Goal: Entertainment & Leisure: Browse casually

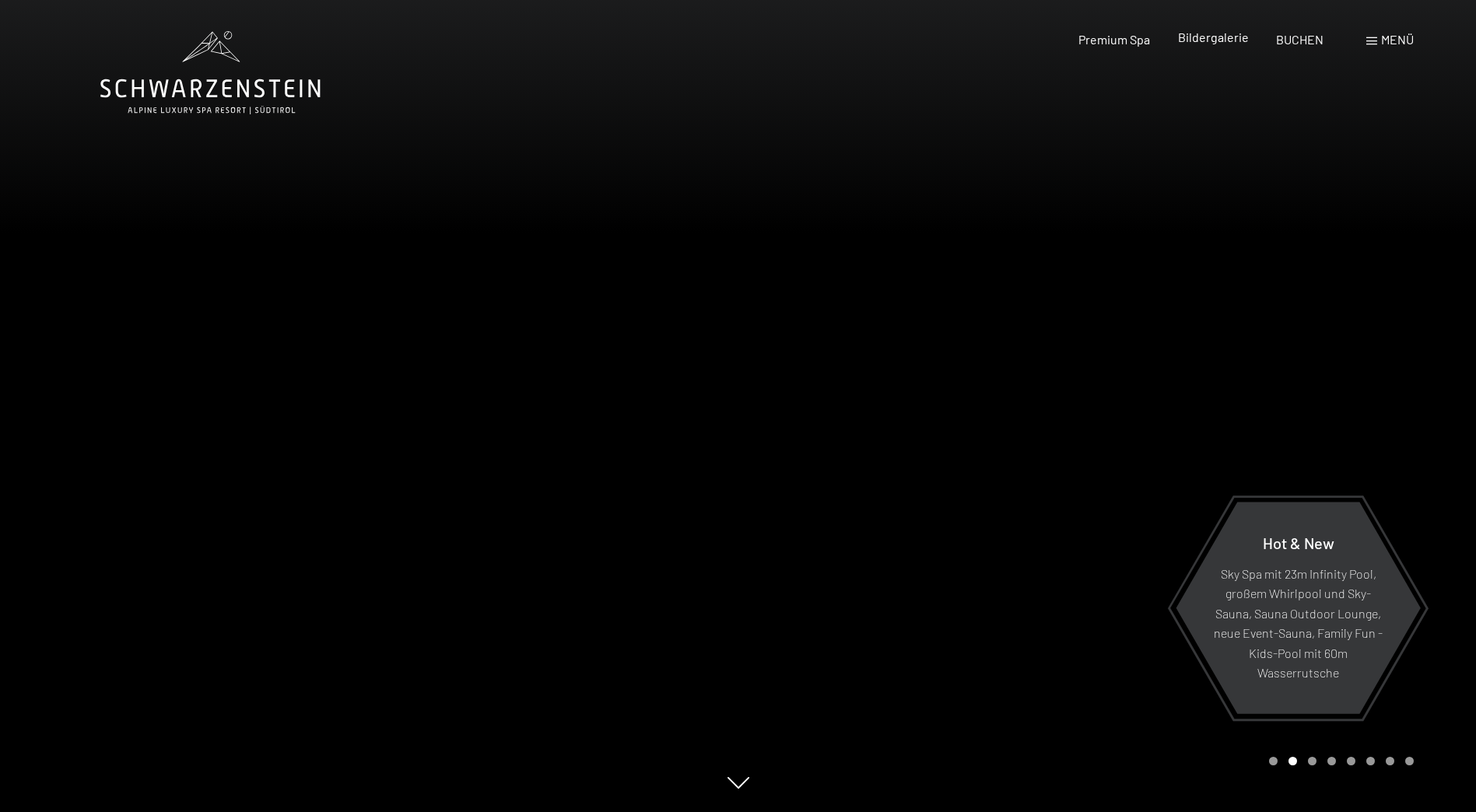
click at [1218, 35] on span "Bildergalerie" at bounding box center [1214, 37] width 70 height 15
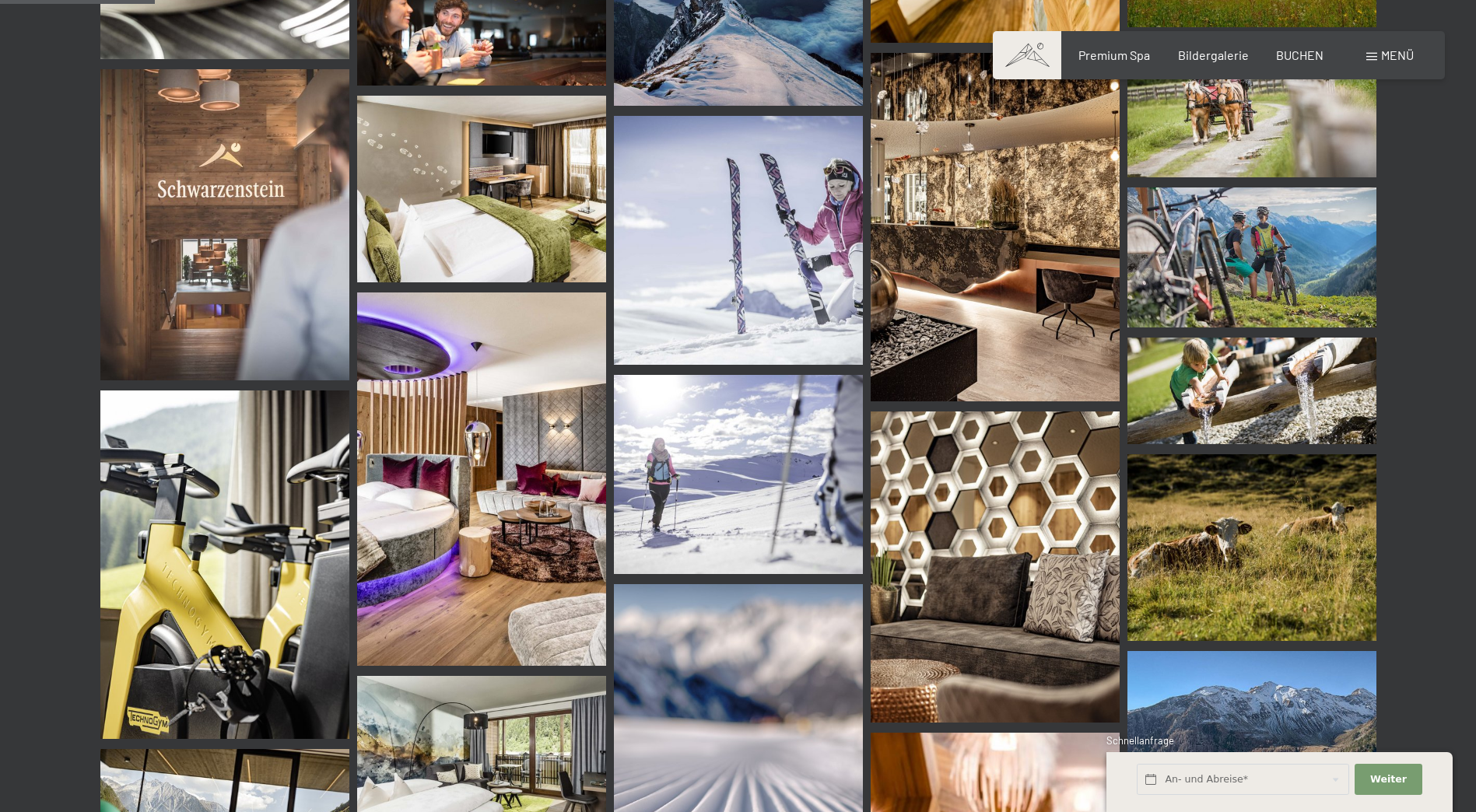
scroll to position [2100, 0]
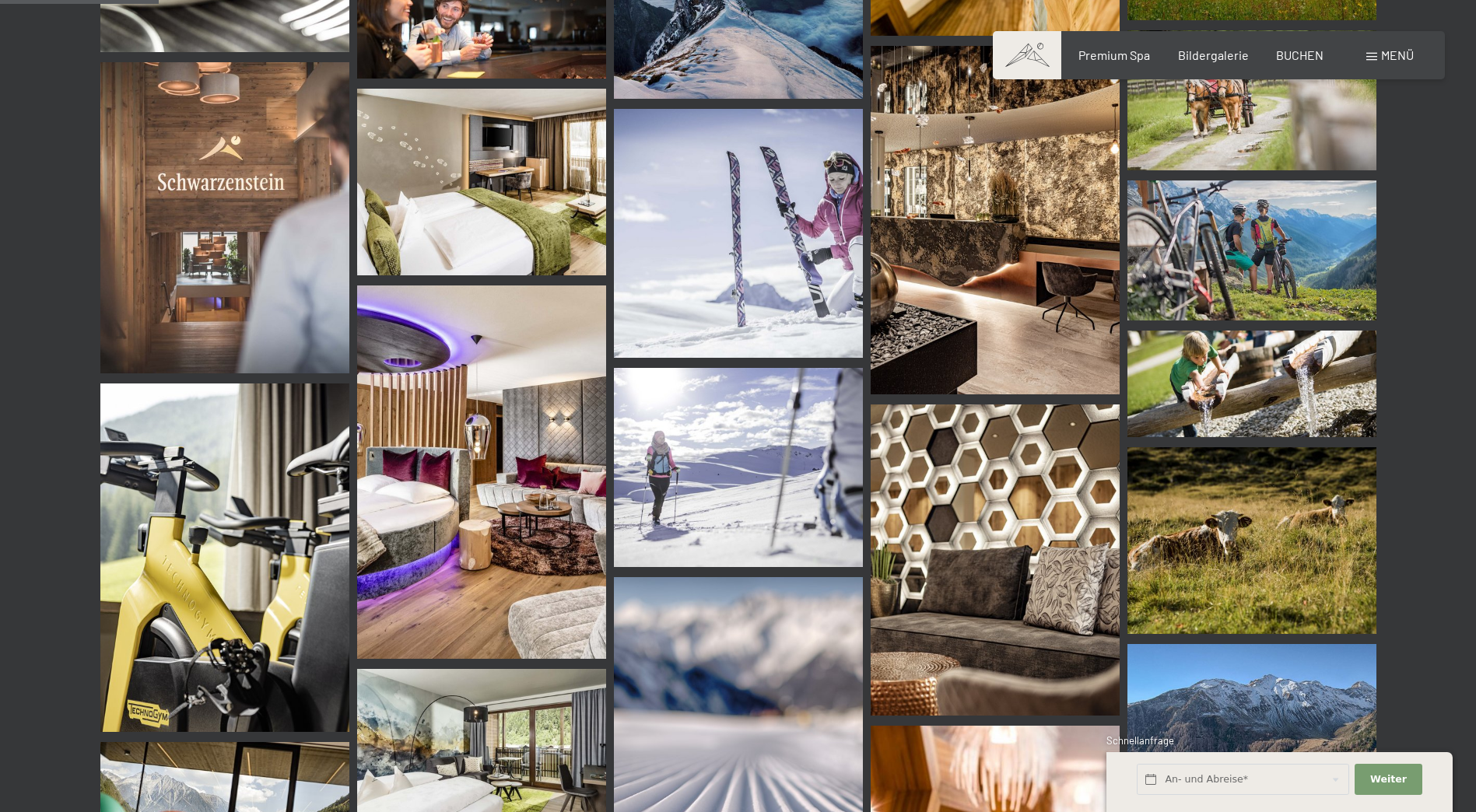
click at [430, 574] on img at bounding box center [481, 472] width 249 height 374
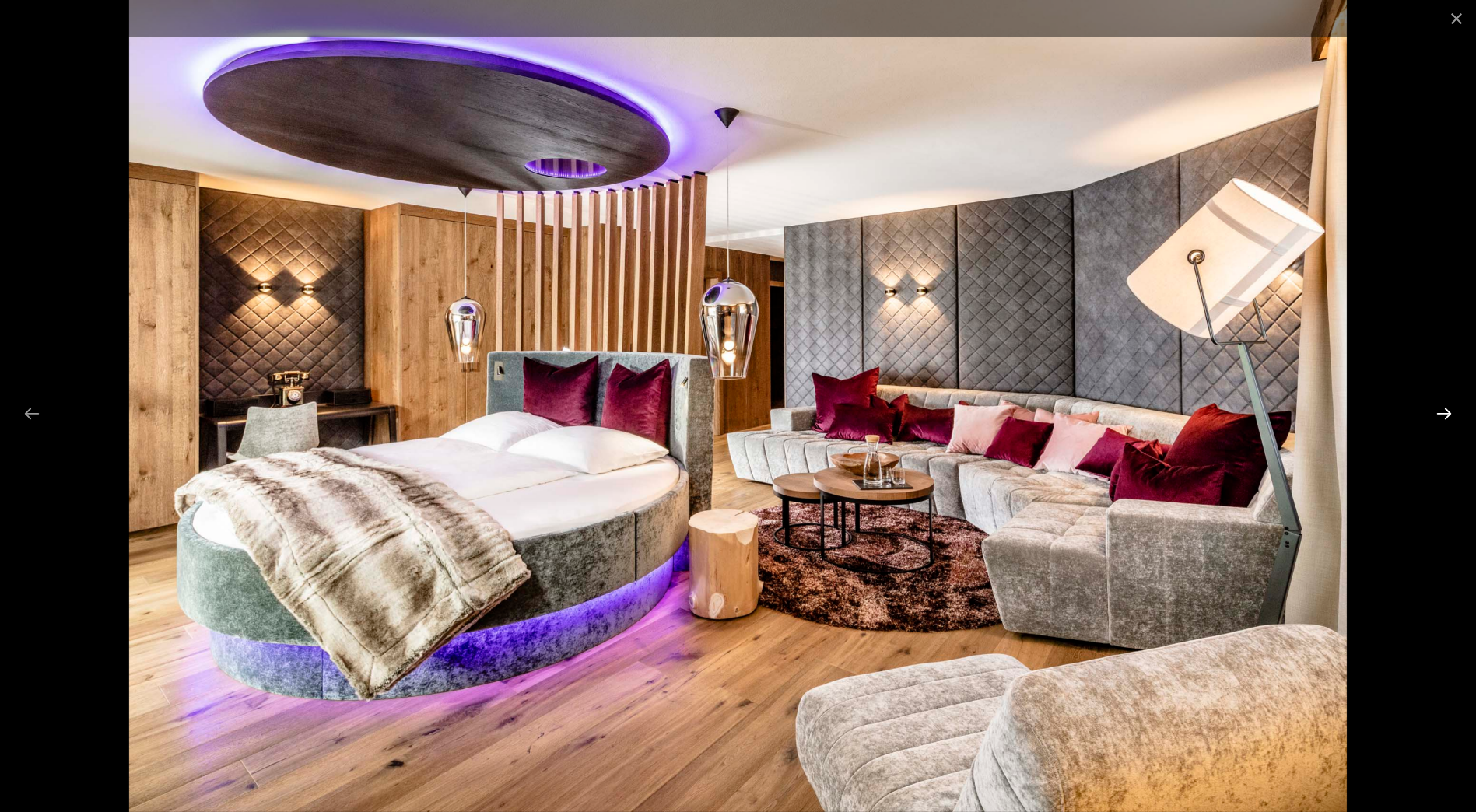
click at [1441, 414] on button "Next slide" at bounding box center [1444, 413] width 32 height 31
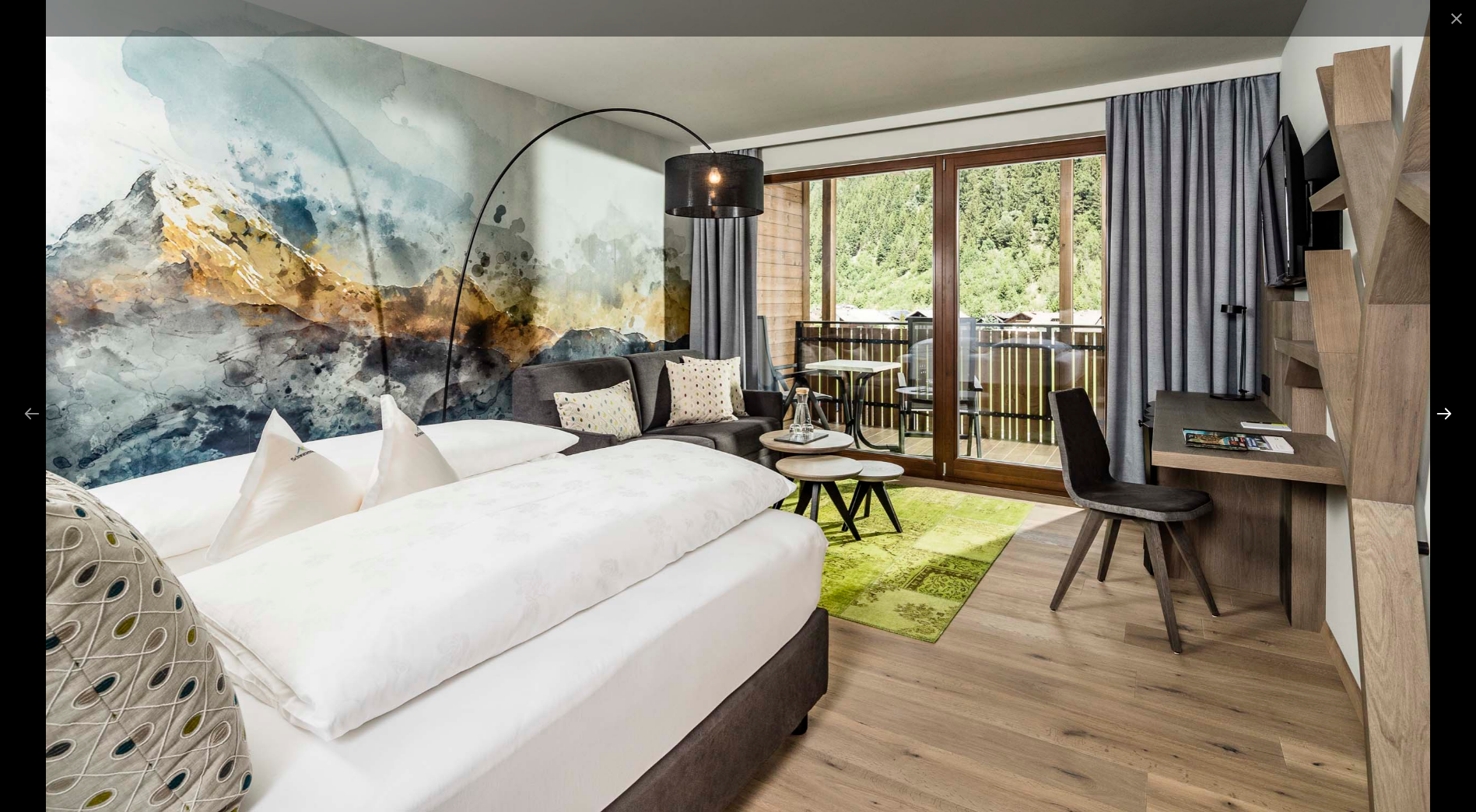
click at [1441, 414] on button "Next slide" at bounding box center [1444, 413] width 32 height 31
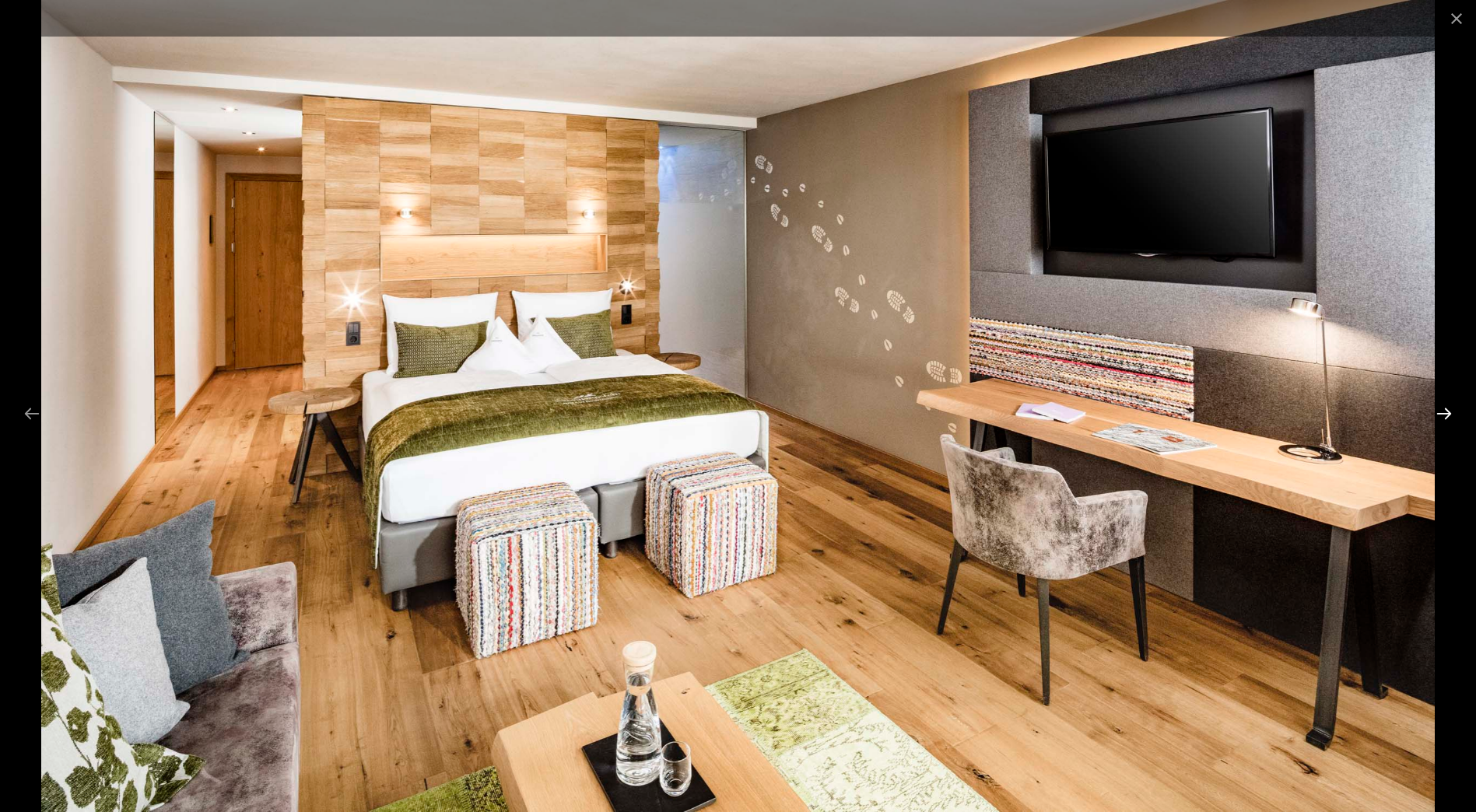
click at [1441, 414] on button "Next slide" at bounding box center [1444, 413] width 32 height 31
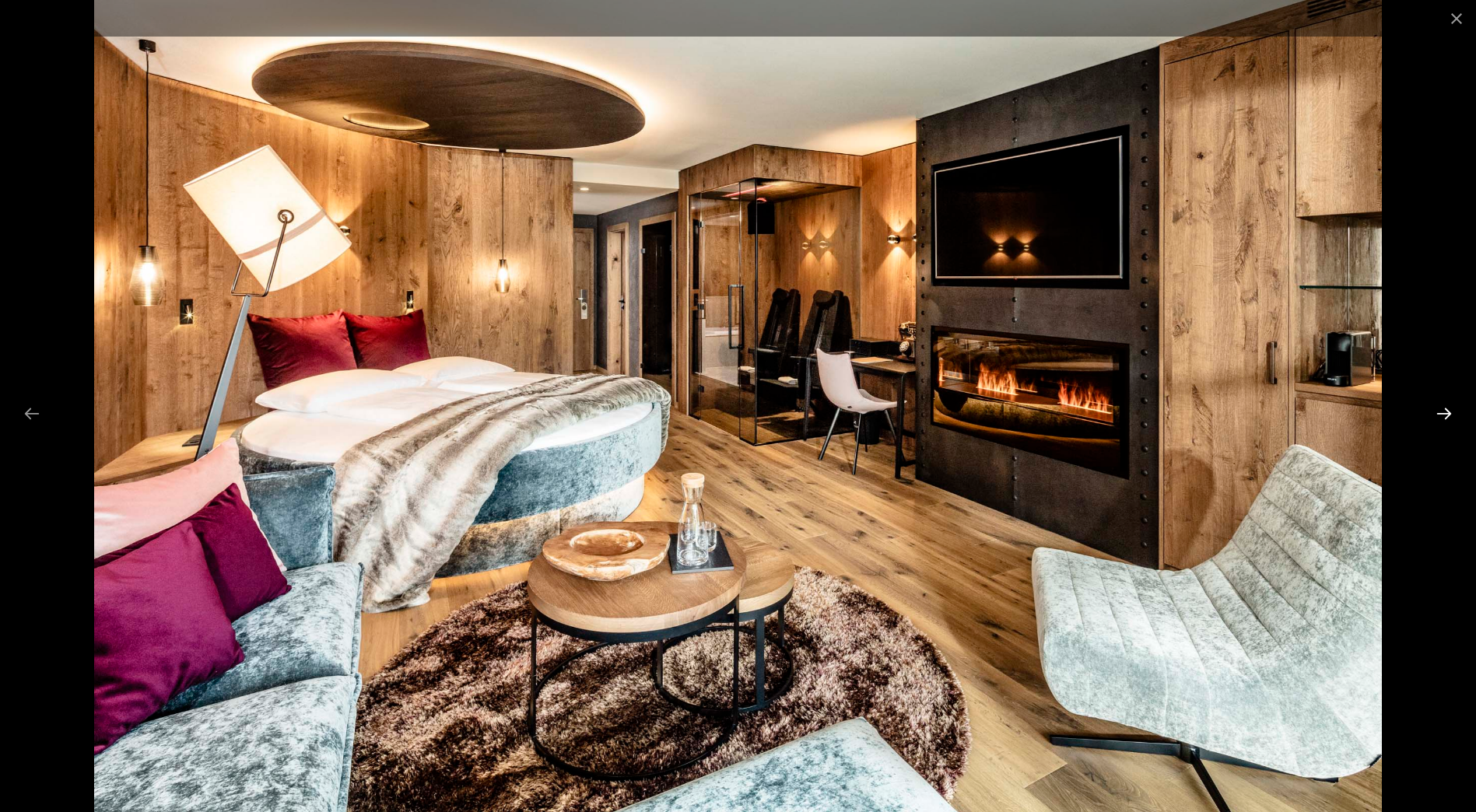
click at [1441, 414] on button "Next slide" at bounding box center [1444, 413] width 32 height 31
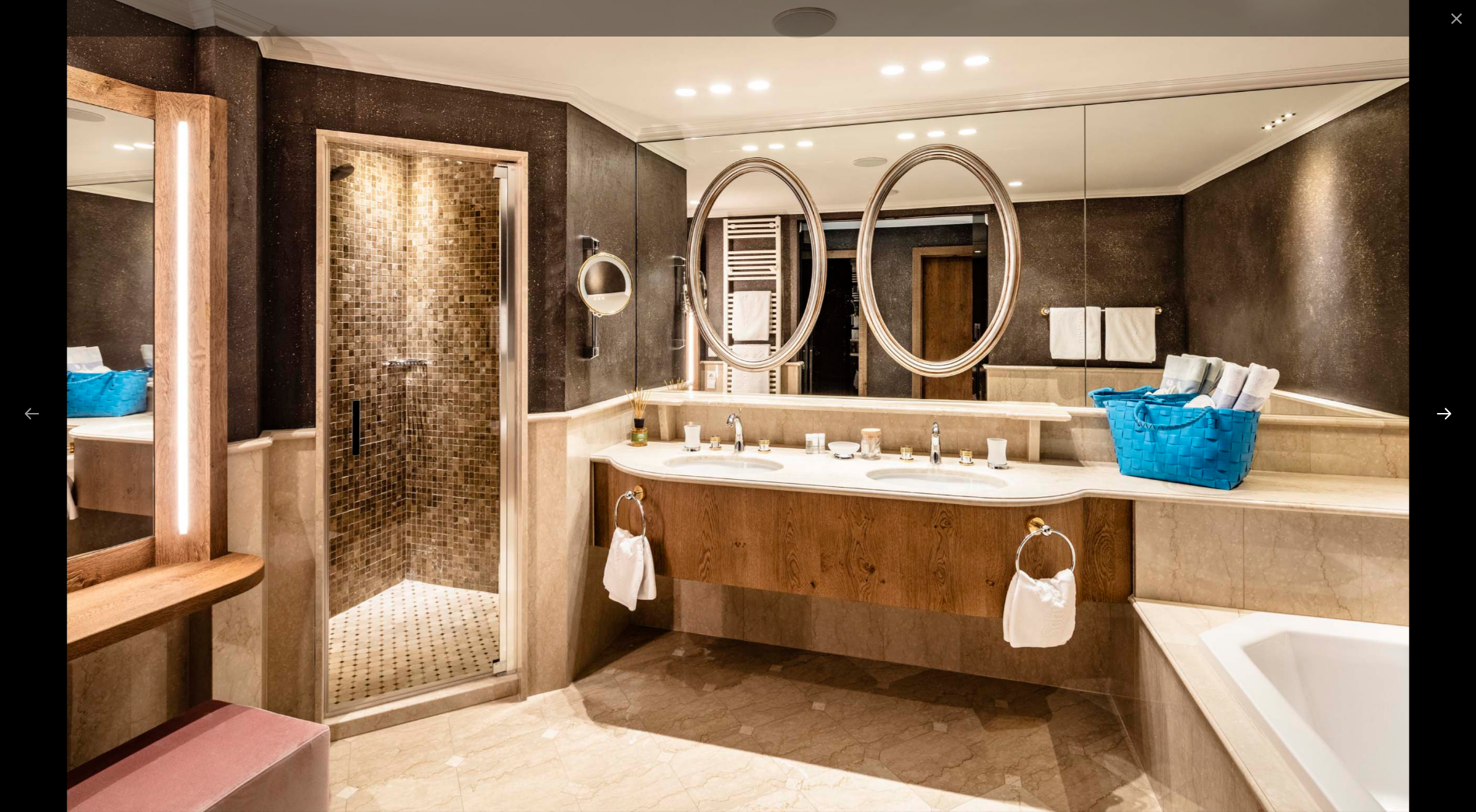
click at [1441, 414] on button "Next slide" at bounding box center [1444, 413] width 32 height 31
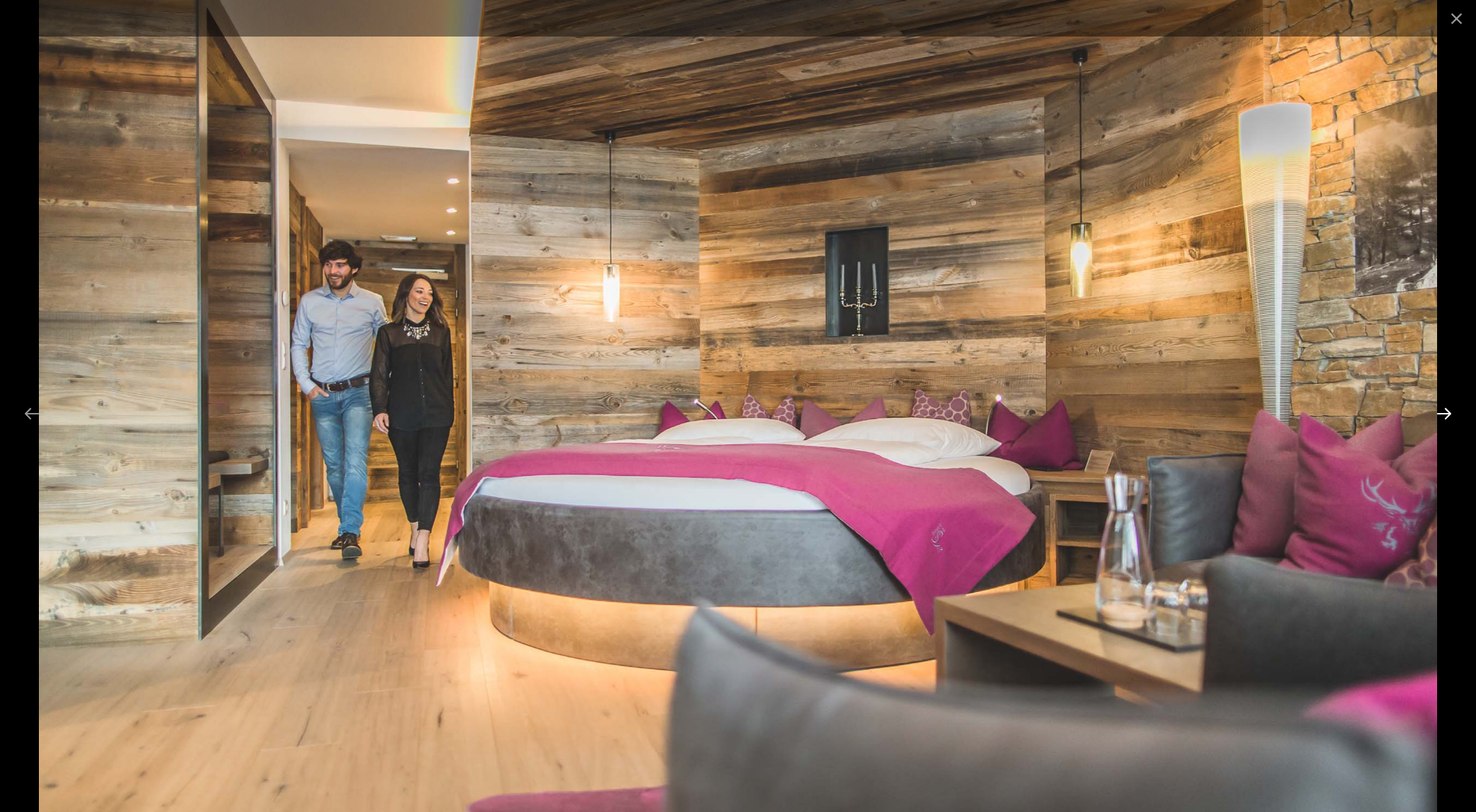
click at [1441, 414] on button "Next slide" at bounding box center [1444, 413] width 32 height 31
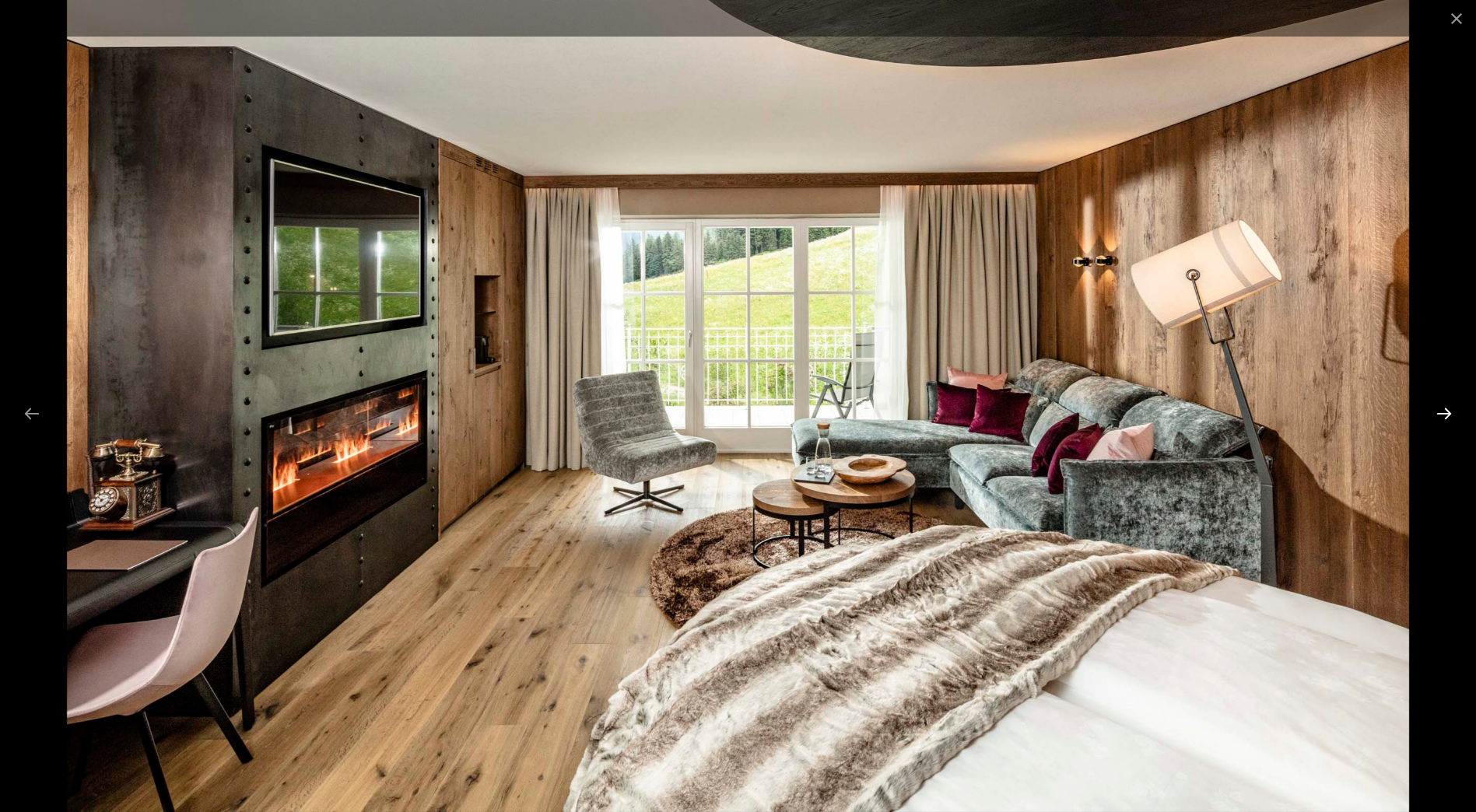
click at [1441, 414] on button "Next slide" at bounding box center [1444, 413] width 32 height 31
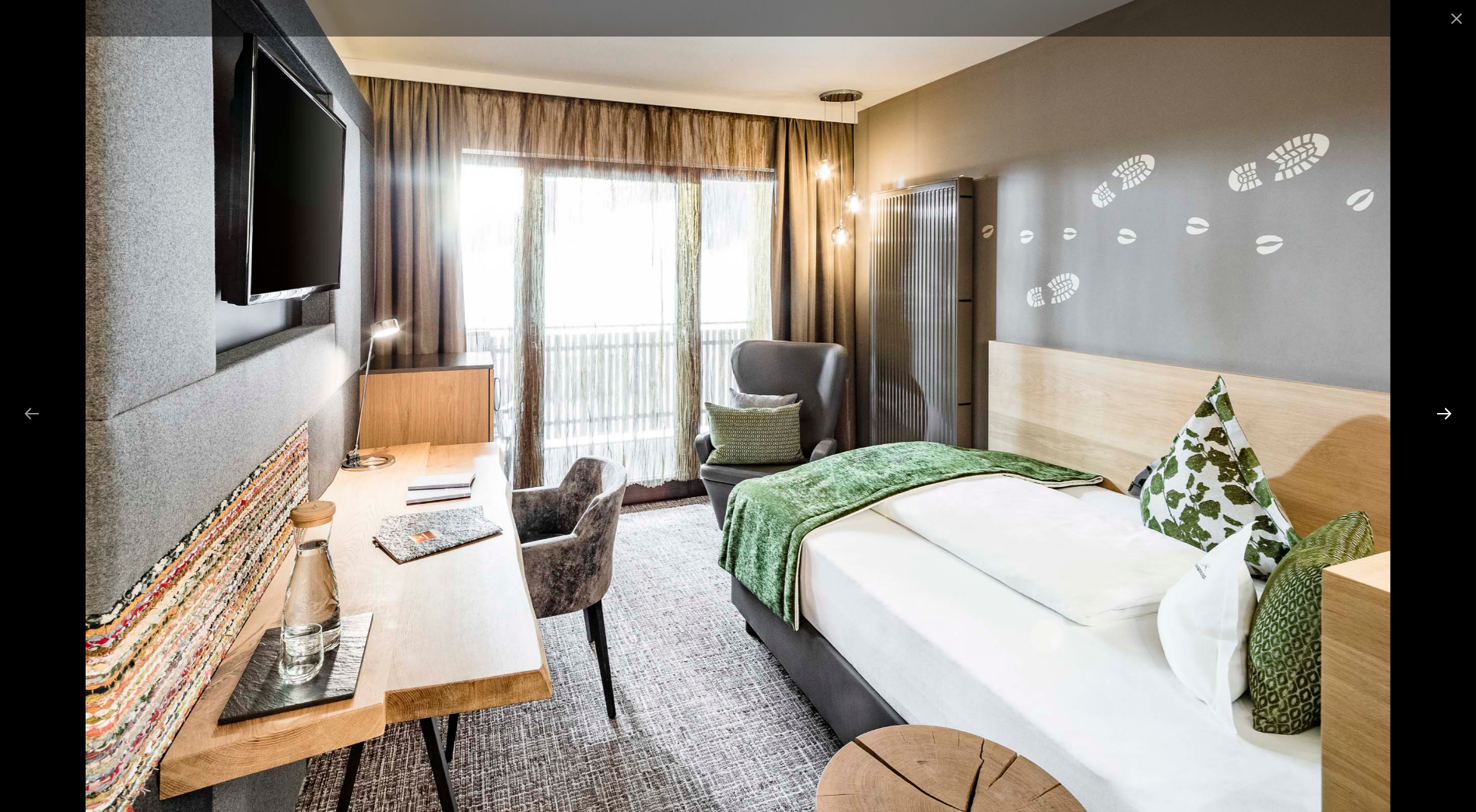
click at [1441, 414] on button "Next slide" at bounding box center [1444, 413] width 32 height 31
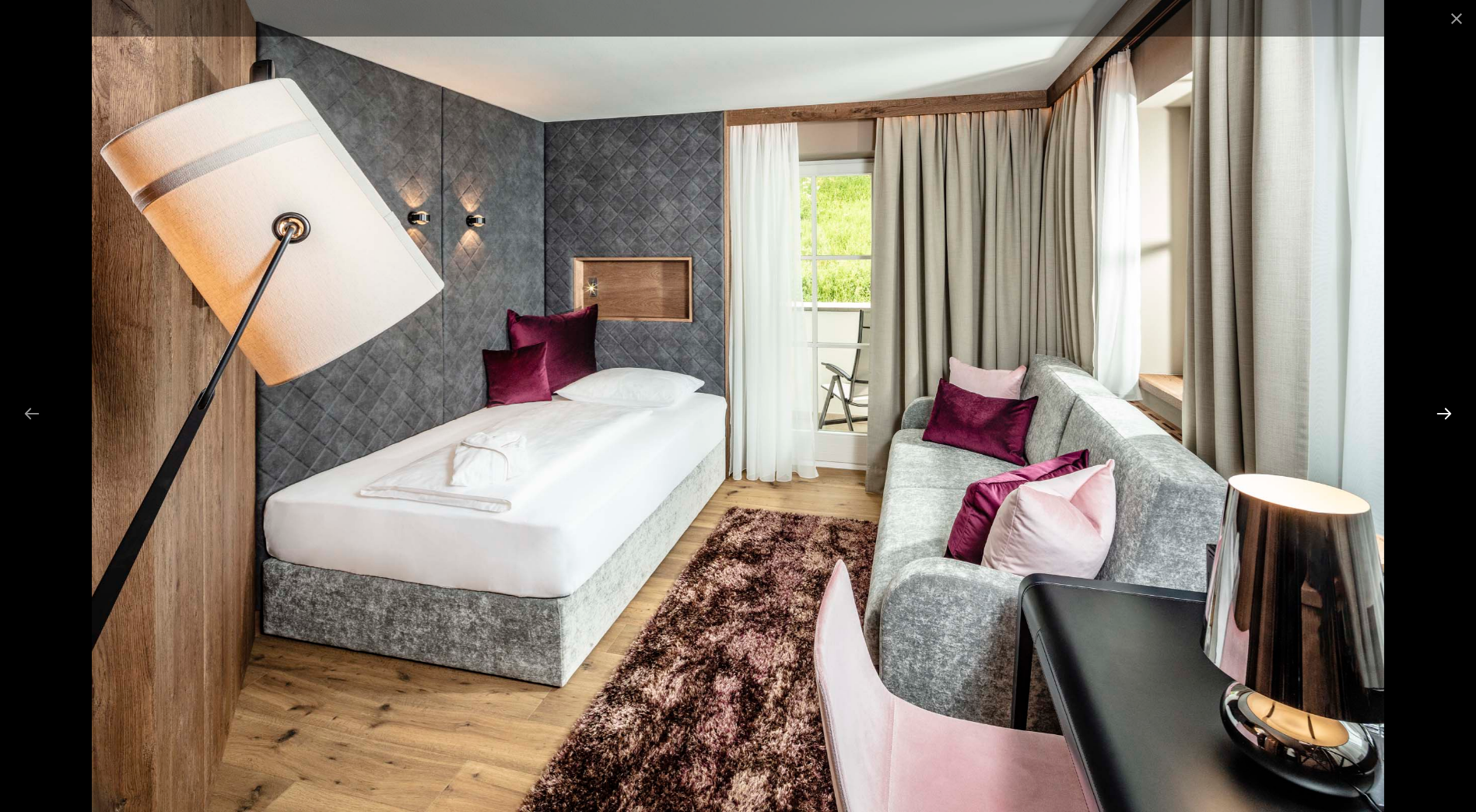
click at [1441, 414] on button "Next slide" at bounding box center [1444, 413] width 32 height 31
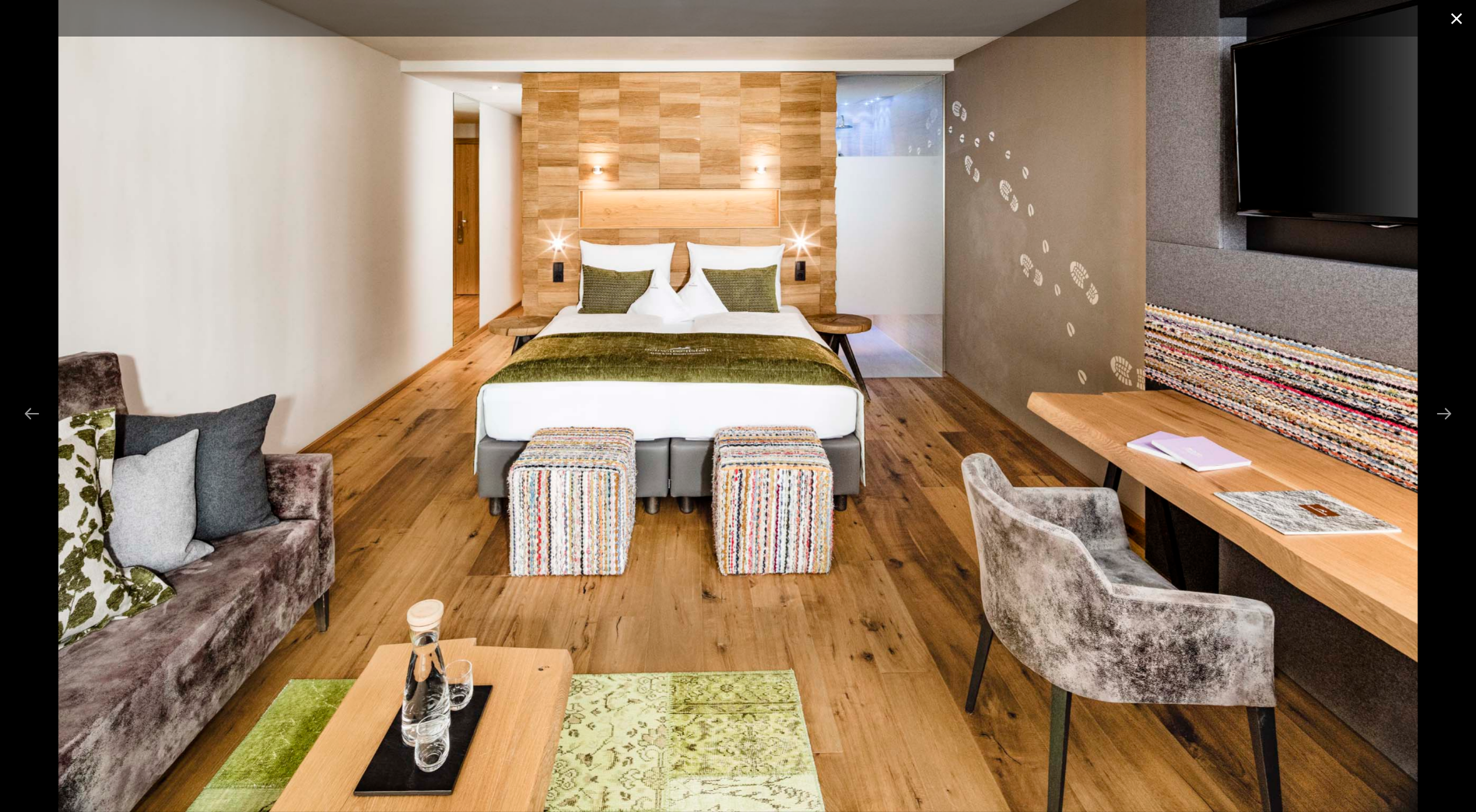
click at [1453, 16] on button "Close gallery" at bounding box center [1457, 18] width 39 height 36
